Goal: Entertainment & Leisure: Browse casually

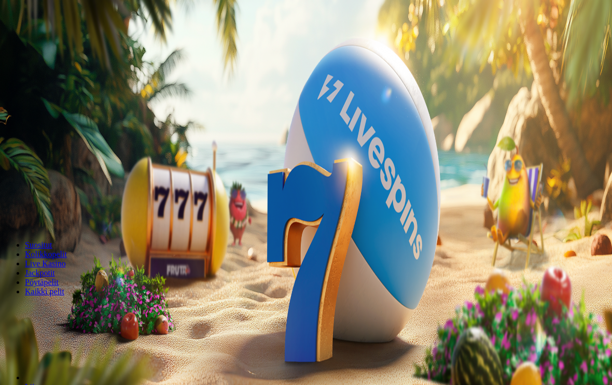
click at [59, 41] on span "Kirjaudu" at bounding box center [71, 38] width 25 height 8
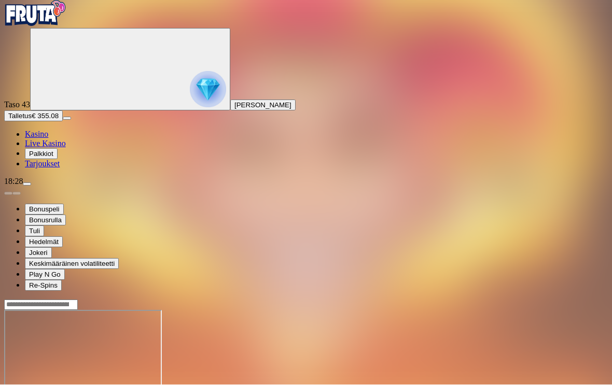
click at [27, 185] on span "menu icon" at bounding box center [27, 185] width 0 height 0
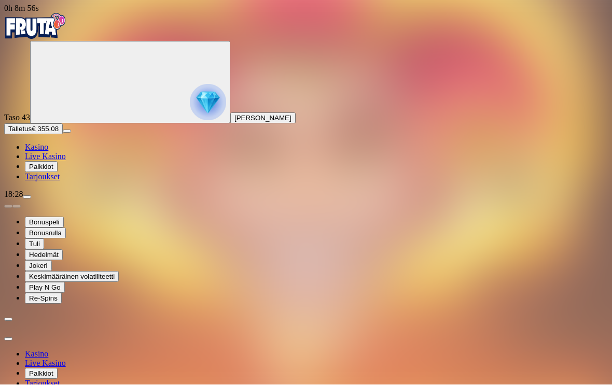
scroll to position [1, 0]
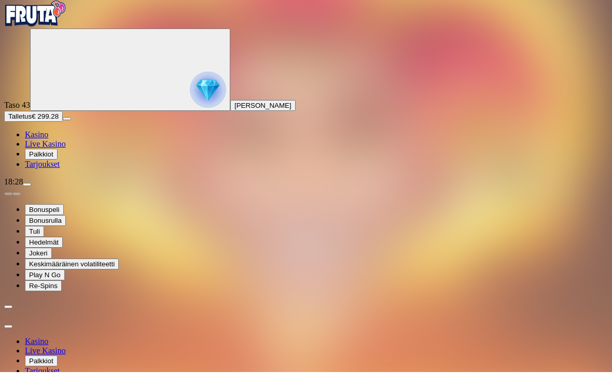
click at [8, 340] on span "close icon" at bounding box center [8, 340] width 0 height 0
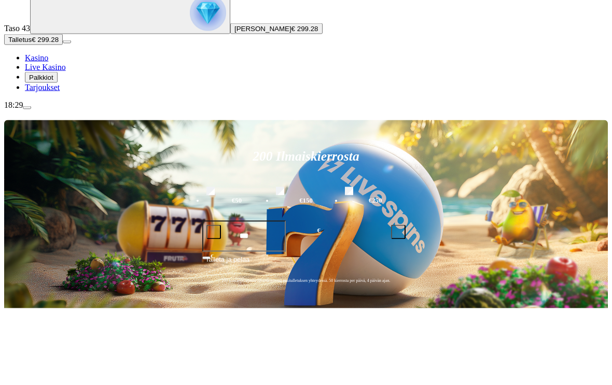
scroll to position [90, 0]
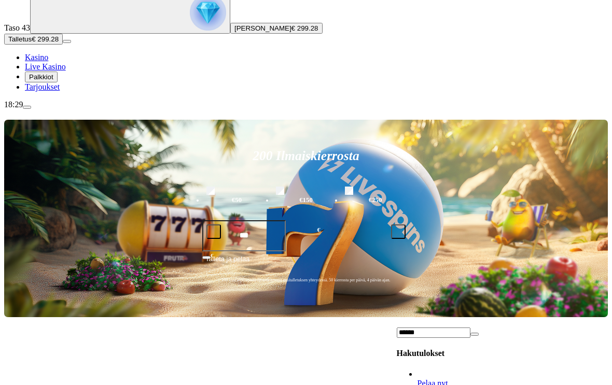
type input "******"
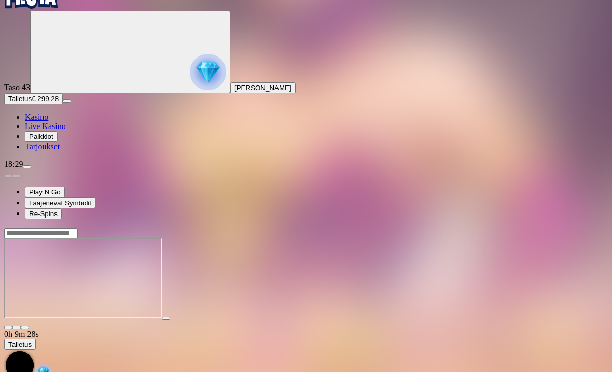
click at [29, 339] on button "button" at bounding box center [25, 340] width 8 height 3
click at [27, 180] on span "menu icon" at bounding box center [27, 180] width 0 height 0
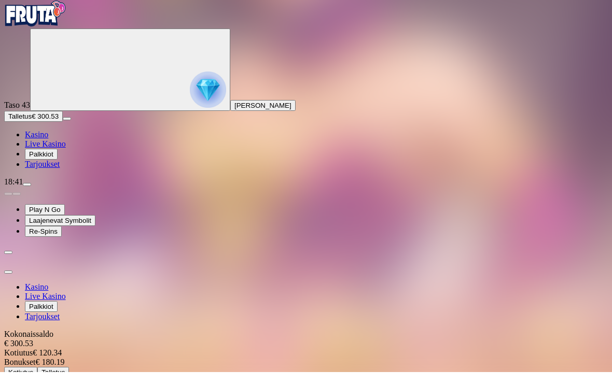
click at [289, 343] on div "Kokonaissaldo € 300.53 Kotiutus € 120.34 Bonukset € 180.19 Kotiutus Talletus" at bounding box center [149, 367] width 291 height 48
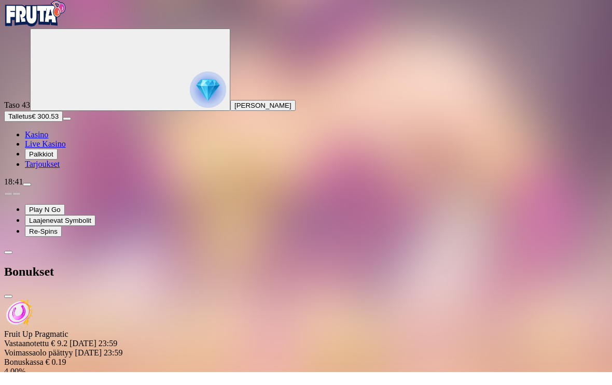
click at [8, 310] on span "close icon" at bounding box center [8, 310] width 0 height 0
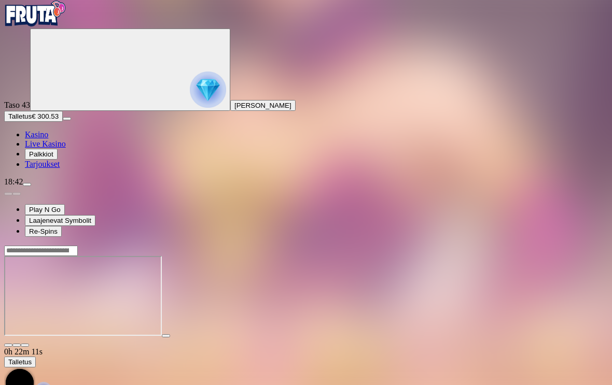
click at [8, 345] on span "close icon" at bounding box center [8, 345] width 0 height 0
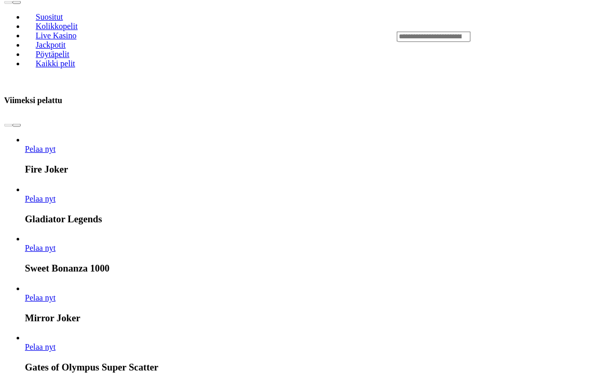
scroll to position [423, 0]
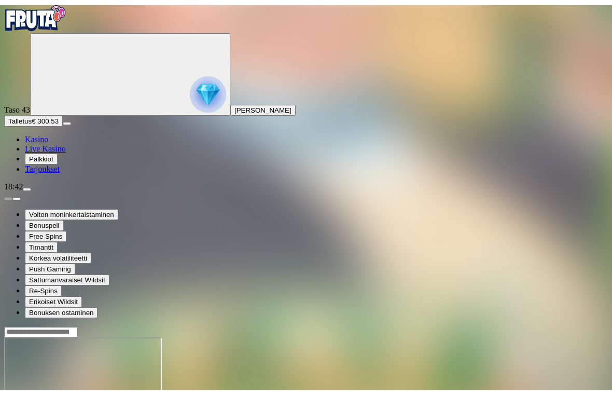
scroll to position [0, 0]
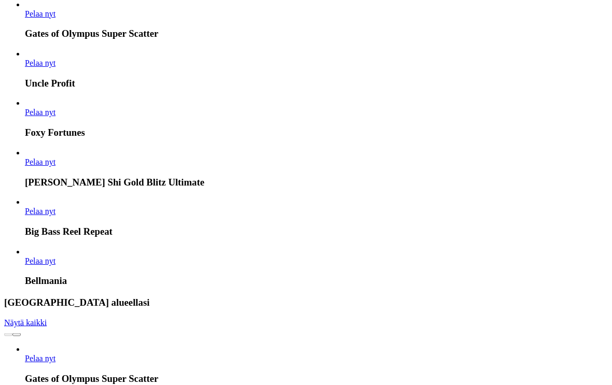
scroll to position [715, 0]
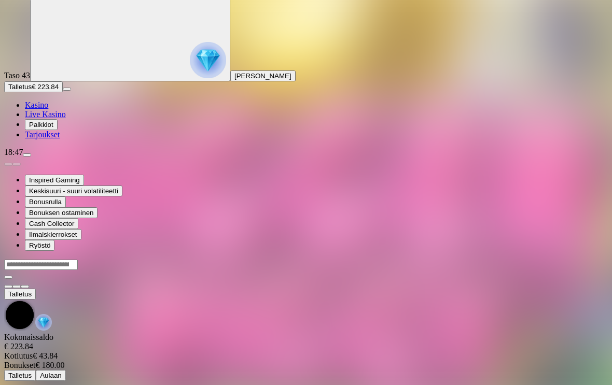
scroll to position [13, 0]
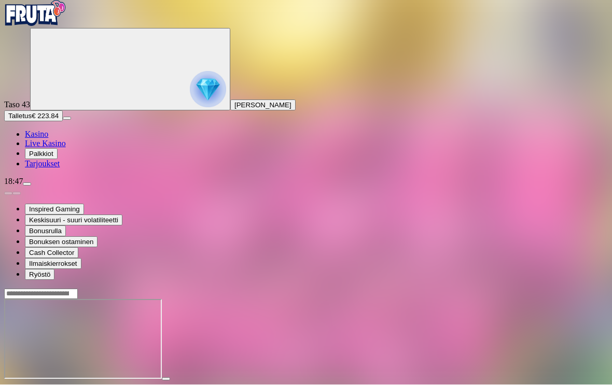
click at [25, 385] on span "fullscreen icon" at bounding box center [25, 389] width 0 height 0
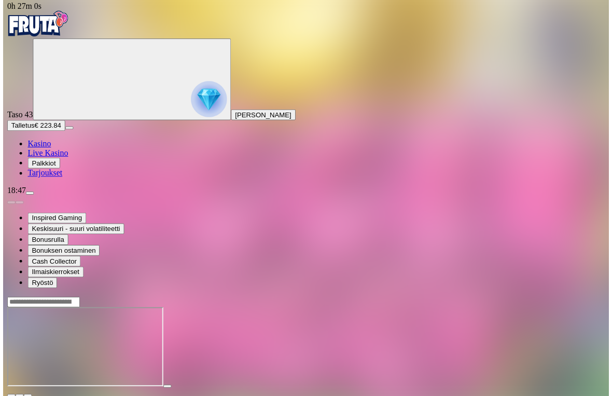
scroll to position [0, 0]
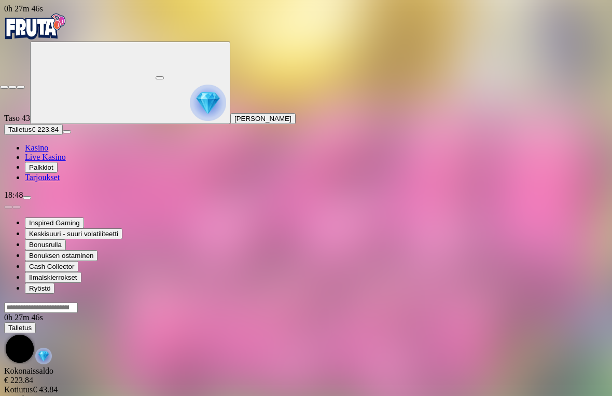
click at [25, 86] on button "button" at bounding box center [21, 87] width 8 height 3
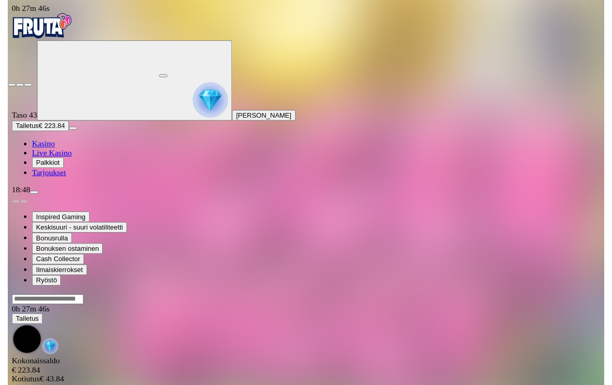
scroll to position [13, 0]
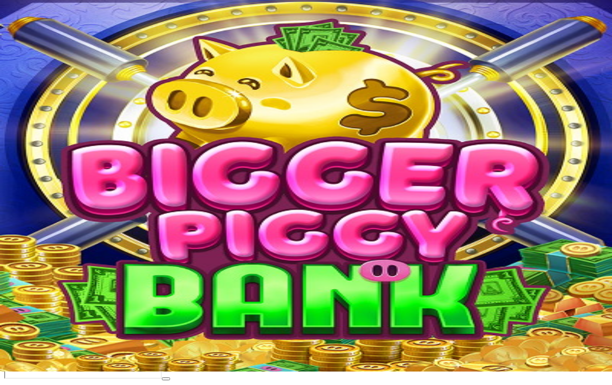
click at [8, 385] on span "close icon" at bounding box center [8, 388] width 0 height 0
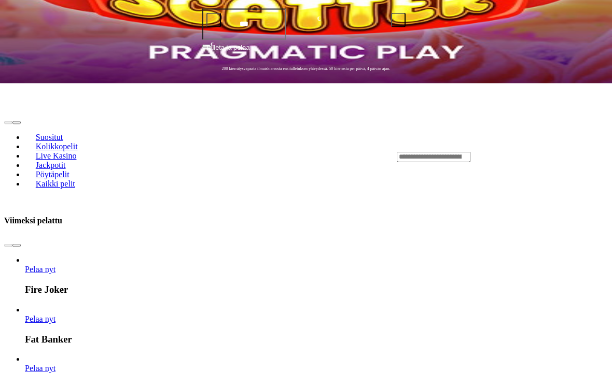
scroll to position [303, 0]
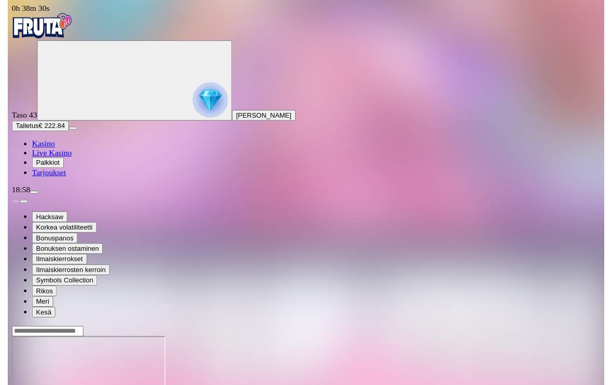
scroll to position [13, 0]
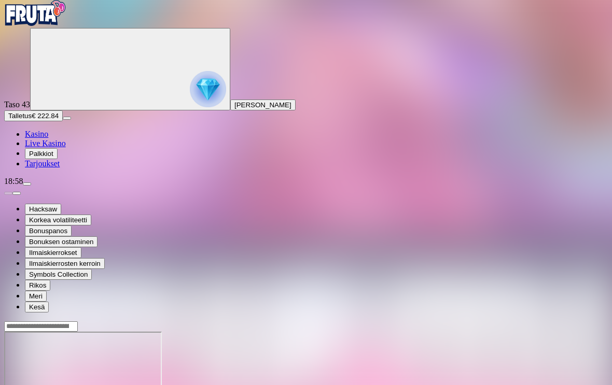
click at [103, 186] on div "18:58" at bounding box center [306, 181] width 604 height 9
click at [27, 184] on span "menu icon" at bounding box center [27, 184] width 0 height 0
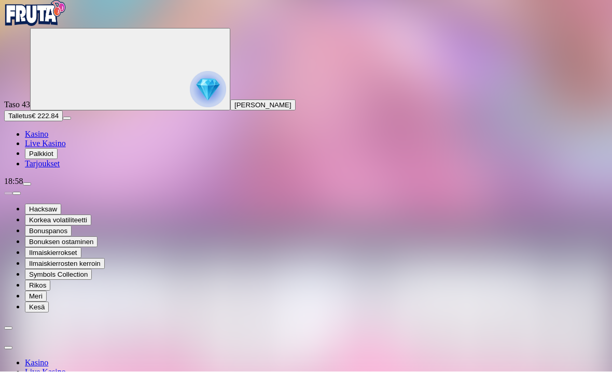
scroll to position [1, 0]
click at [8, 385] on span "close icon" at bounding box center [8, 386] width 0 height 0
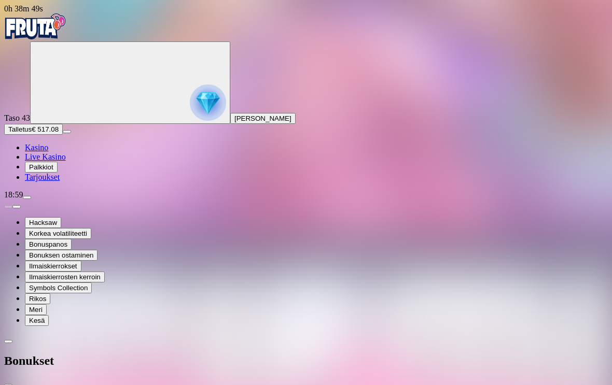
scroll to position [13, 0]
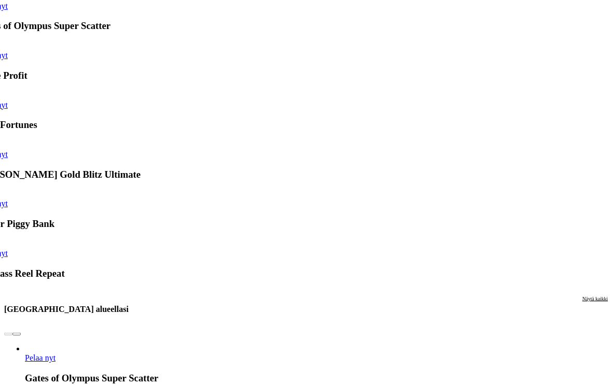
scroll to position [814, 0]
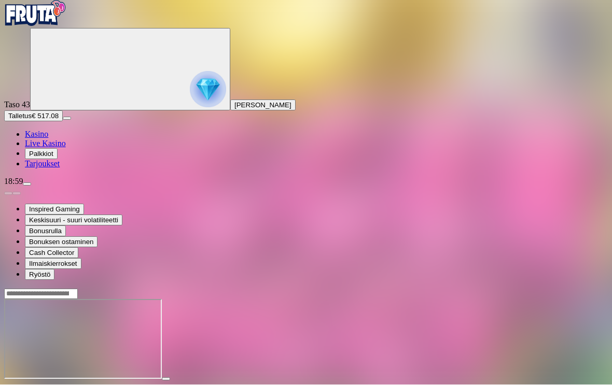
click at [8, 385] on span "close icon" at bounding box center [8, 389] width 0 height 0
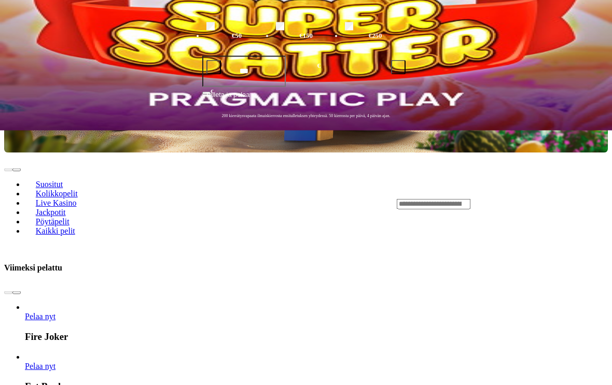
scroll to position [266, 0]
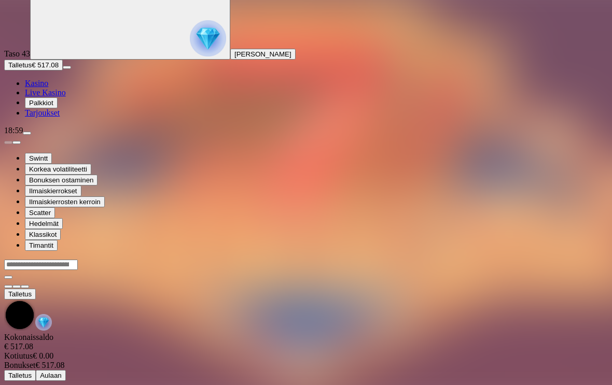
scroll to position [13, 0]
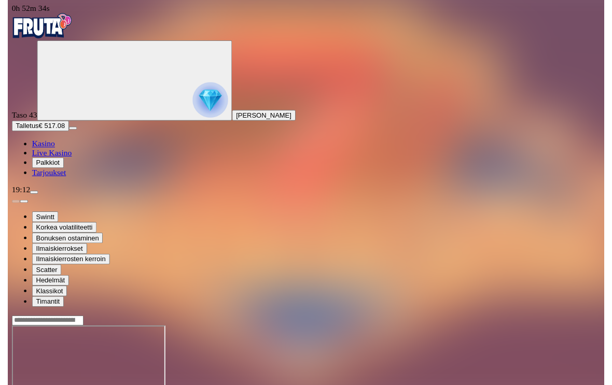
scroll to position [13, 0]
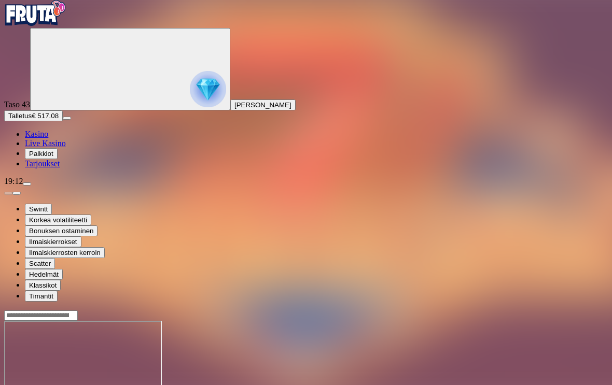
click at [27, 184] on span "menu icon" at bounding box center [27, 184] width 0 height 0
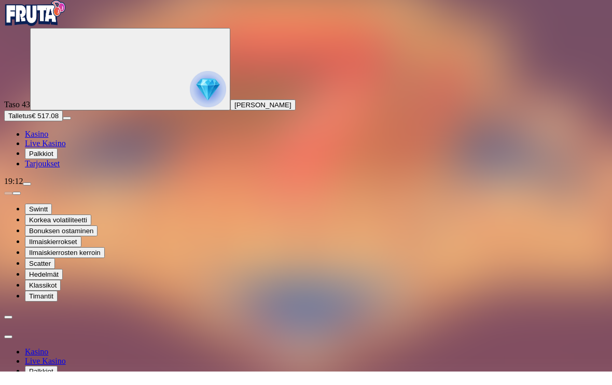
scroll to position [1, 0]
